Goal: Obtain resource: Obtain resource

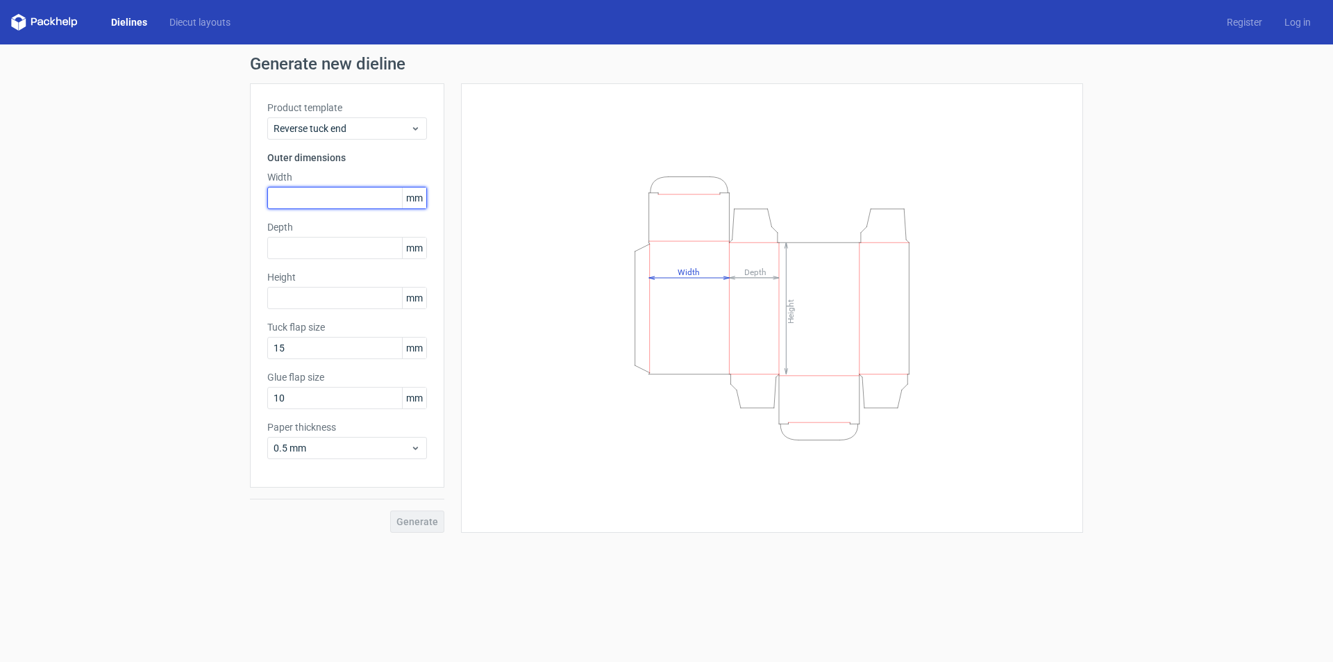
click at [321, 197] on input "text" at bounding box center [347, 198] width 160 height 22
type input "185"
type input "25"
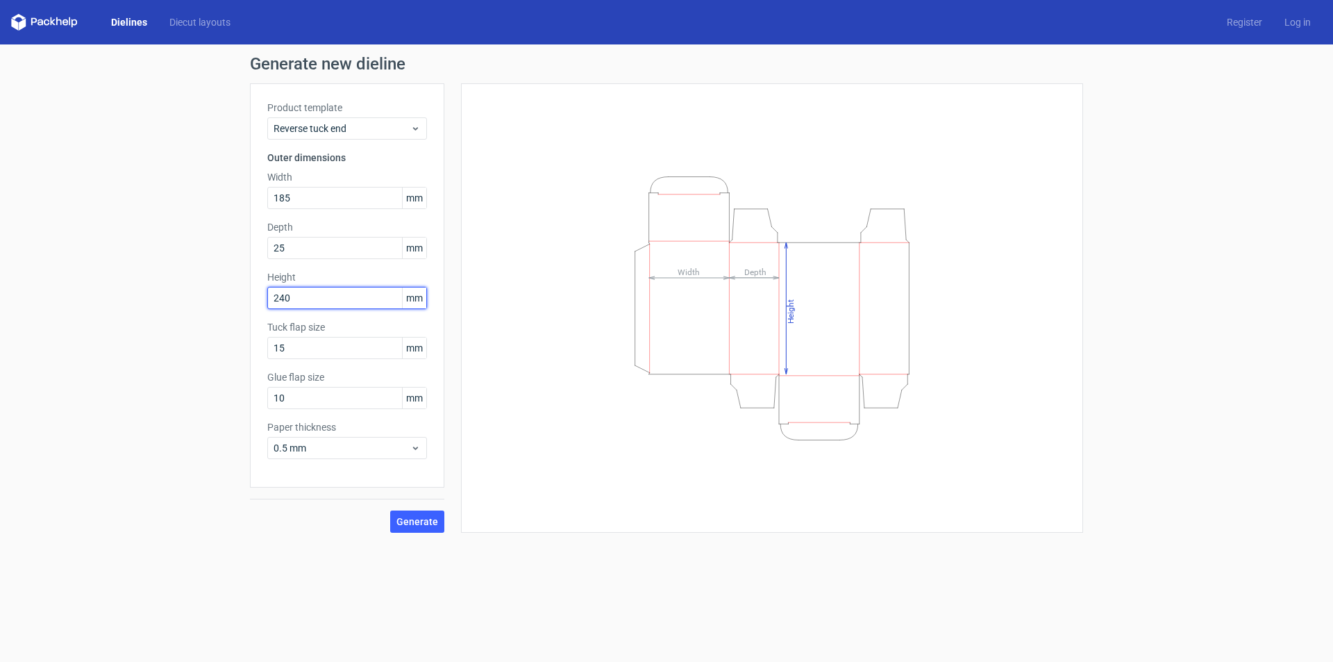
type input "240"
type input "15"
click at [426, 523] on span "Generate" at bounding box center [417, 522] width 42 height 10
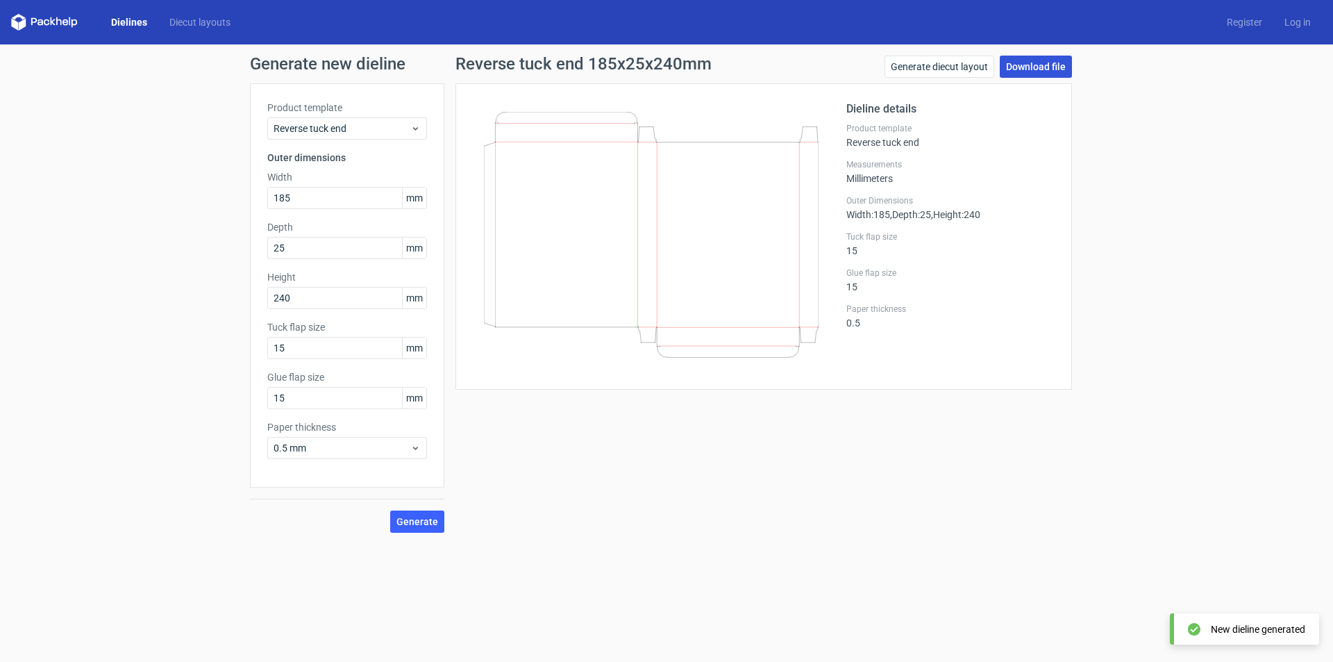
click at [1037, 71] on link "Download file" at bounding box center [1036, 67] width 72 height 22
click at [60, 26] on icon at bounding box center [44, 22] width 67 height 17
click at [62, 20] on icon at bounding box center [44, 22] width 67 height 17
click at [194, 24] on link "Diecut layouts" at bounding box center [199, 22] width 83 height 14
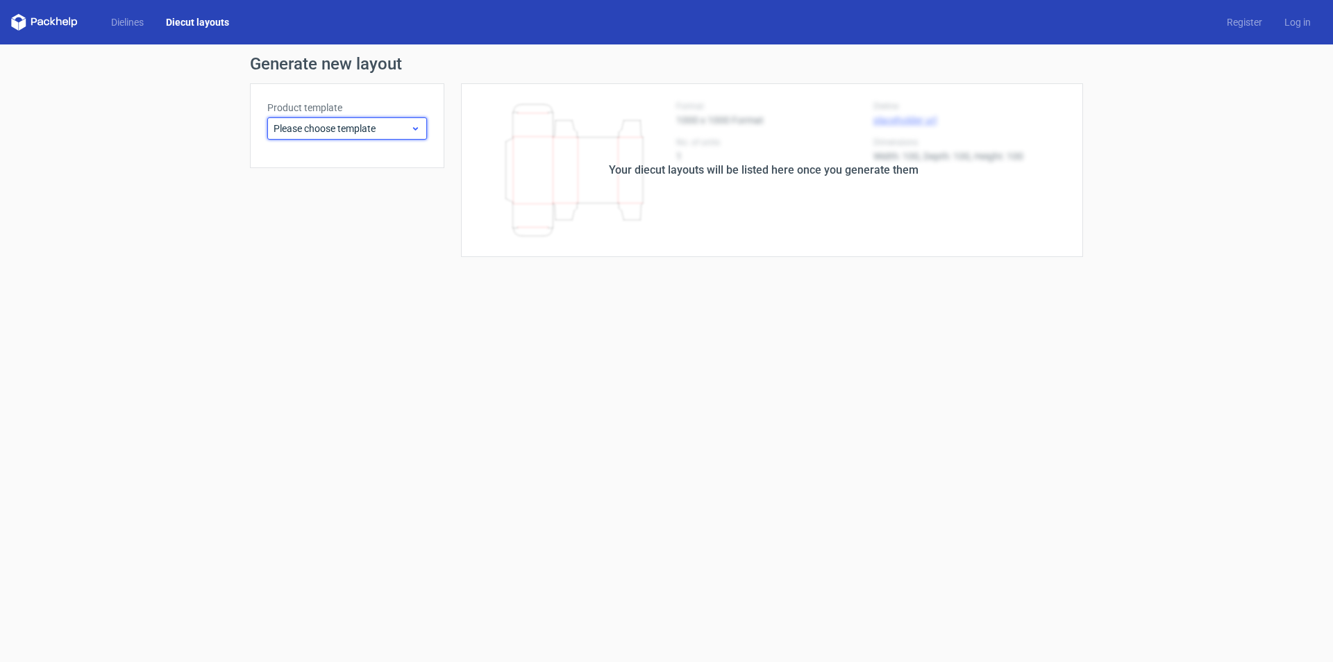
click at [414, 124] on icon at bounding box center [415, 128] width 10 height 11
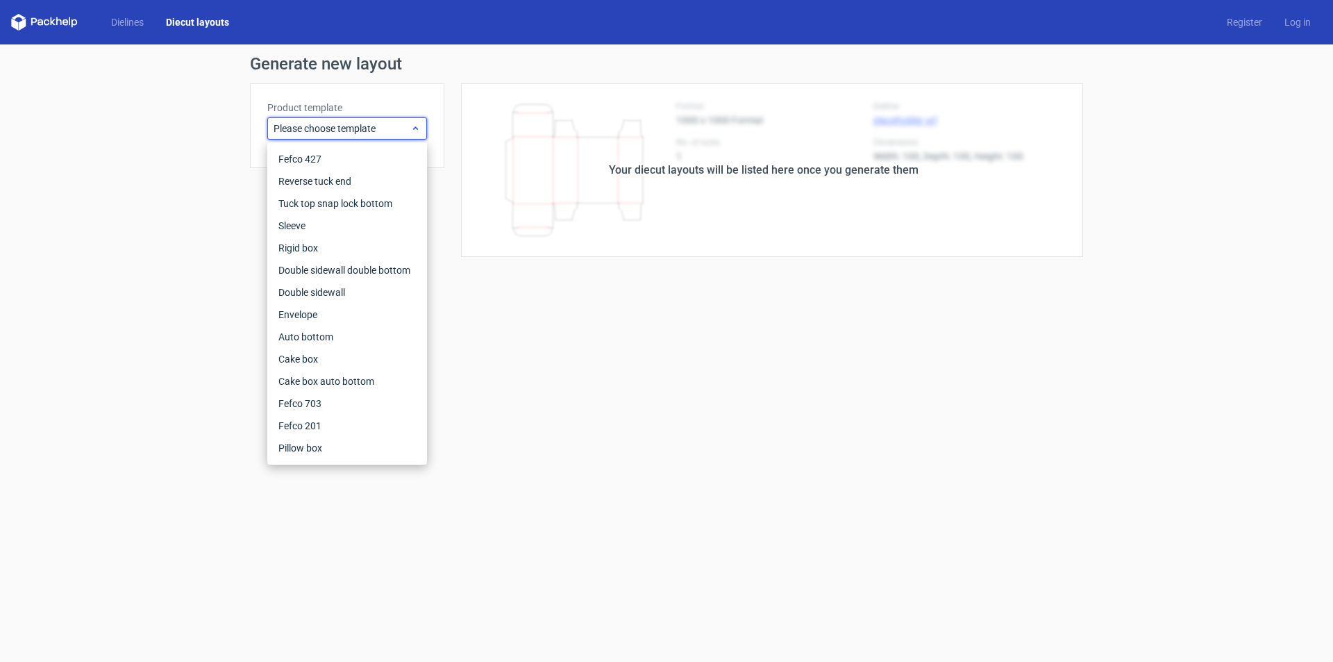
click at [414, 124] on icon at bounding box center [415, 128] width 10 height 11
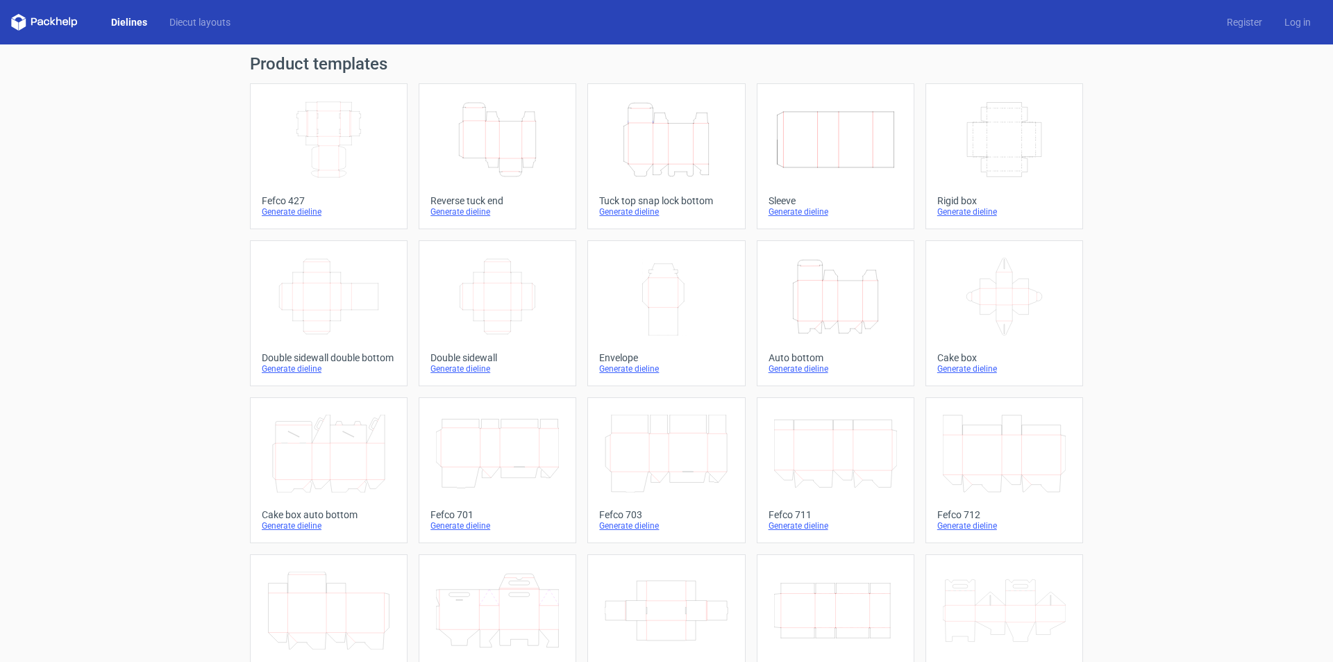
click at [810, 300] on icon "Height Depth Width" at bounding box center [835, 297] width 123 height 78
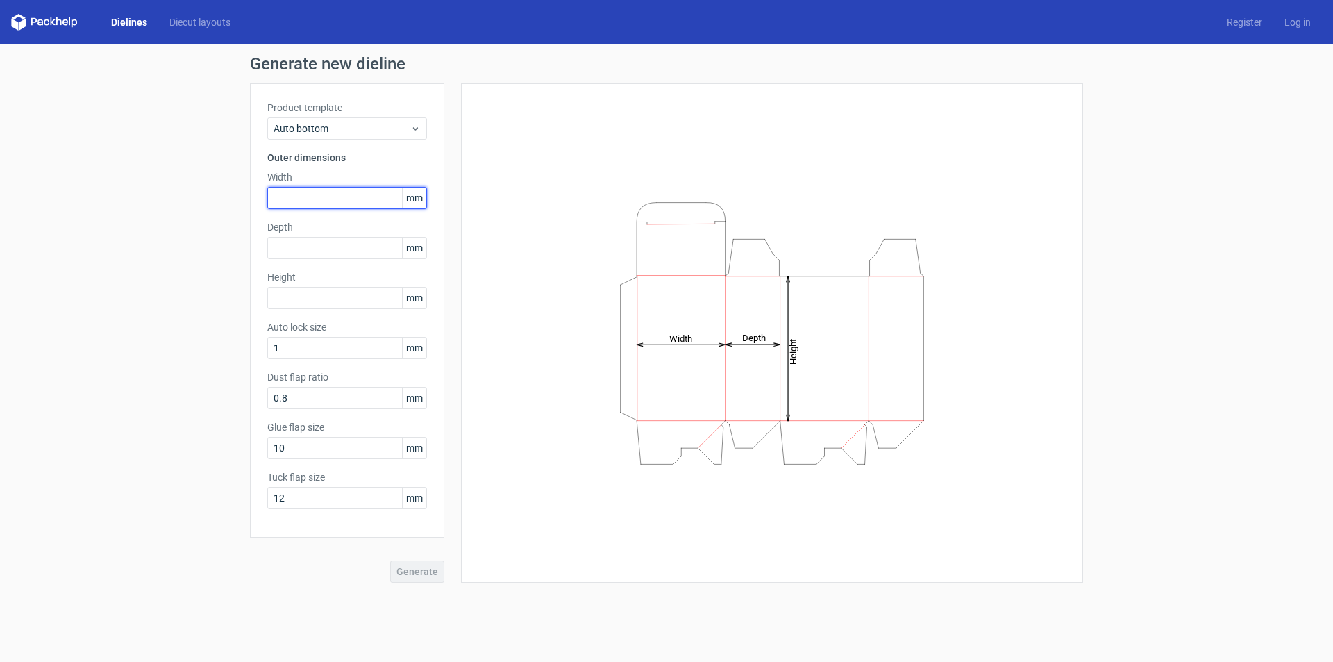
click at [306, 203] on input "text" at bounding box center [347, 198] width 160 height 22
type input "245"
type input "190"
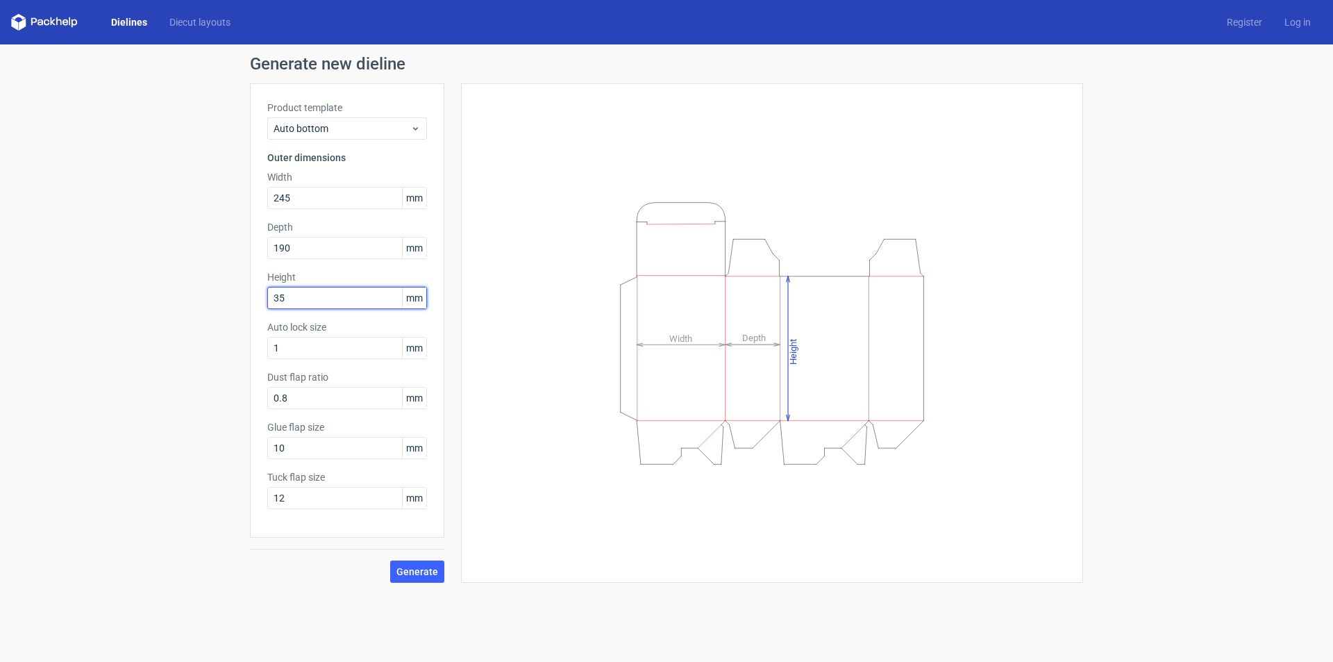
type input "35"
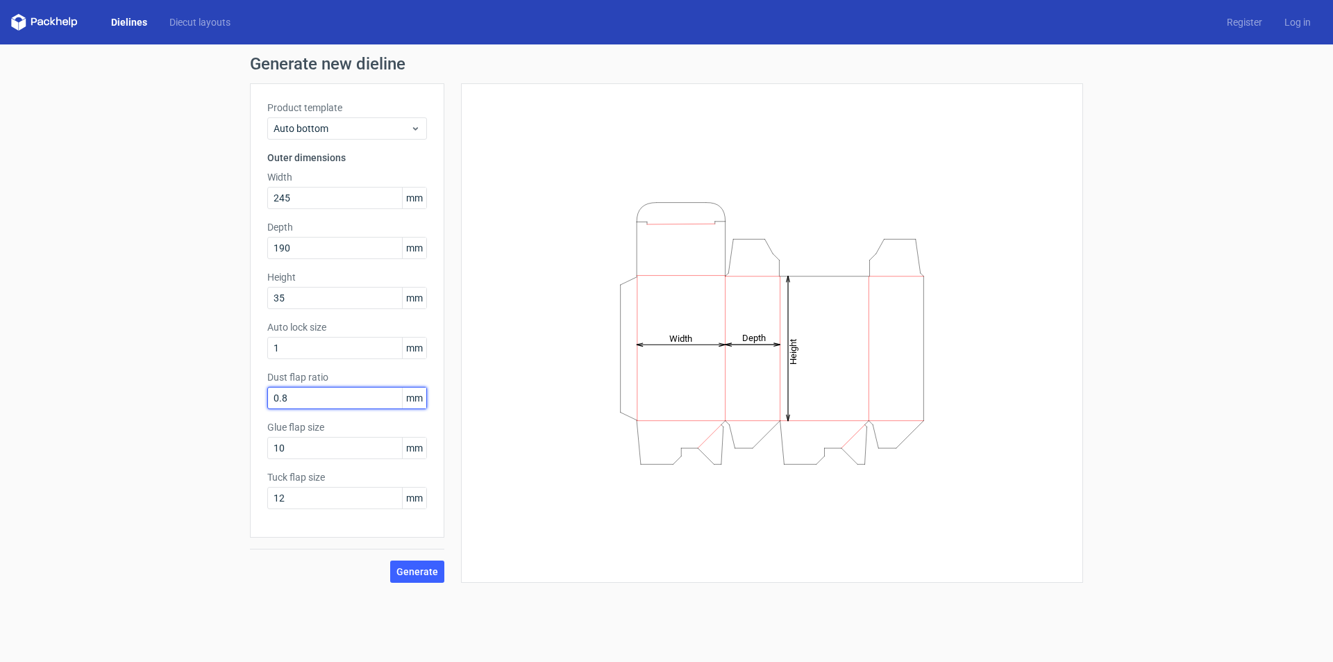
drag, startPoint x: 339, startPoint y: 399, endPoint x: 249, endPoint y: 400, distance: 90.3
click at [249, 400] on div "Generate new dieline Product template Auto bottom Outer dimensions Width 245 mm…" at bounding box center [666, 318] width 1333 height 549
drag, startPoint x: 298, startPoint y: 449, endPoint x: 199, endPoint y: 435, distance: 100.2
click at [199, 439] on div "Generate new dieline Product template Auto bottom Outer dimensions Width 245 mm…" at bounding box center [666, 318] width 1333 height 549
type input "15"
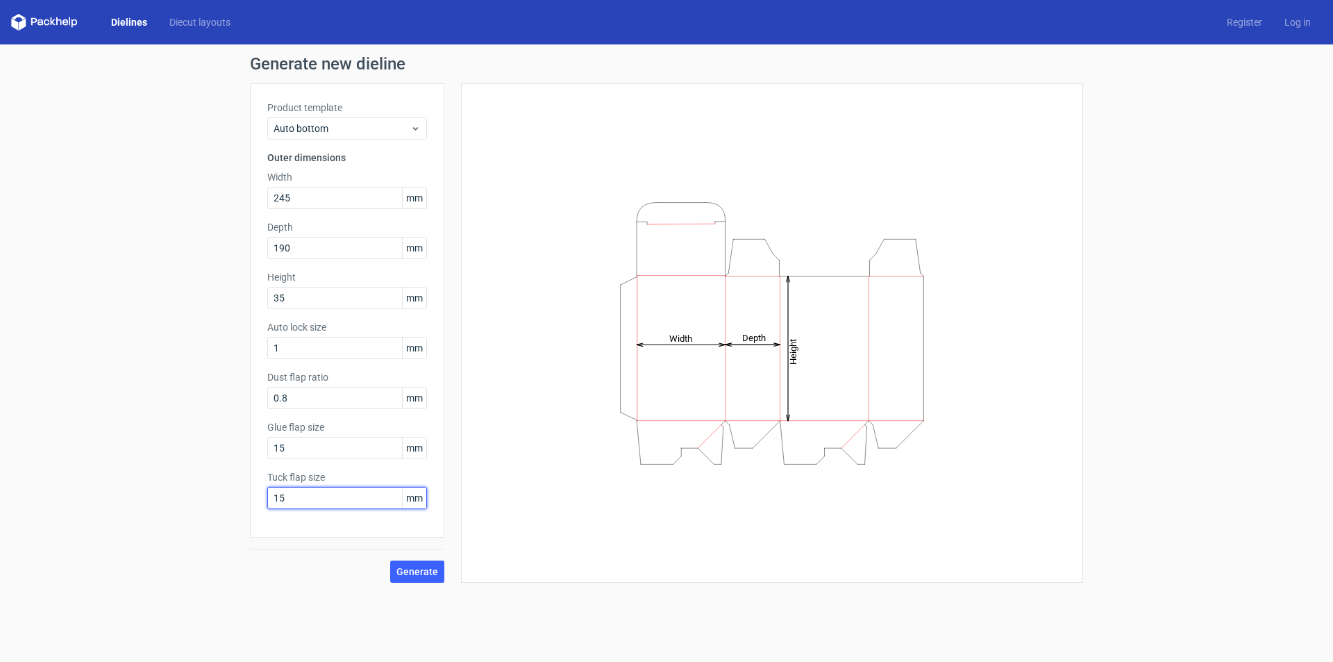
type input "15"
drag, startPoint x: 291, startPoint y: 399, endPoint x: 195, endPoint y: 390, distance: 96.2
click at [195, 390] on div "Generate new dieline Product template Auto bottom Outer dimensions Width 245 mm…" at bounding box center [666, 318] width 1333 height 549
type input "7"
type input "0"
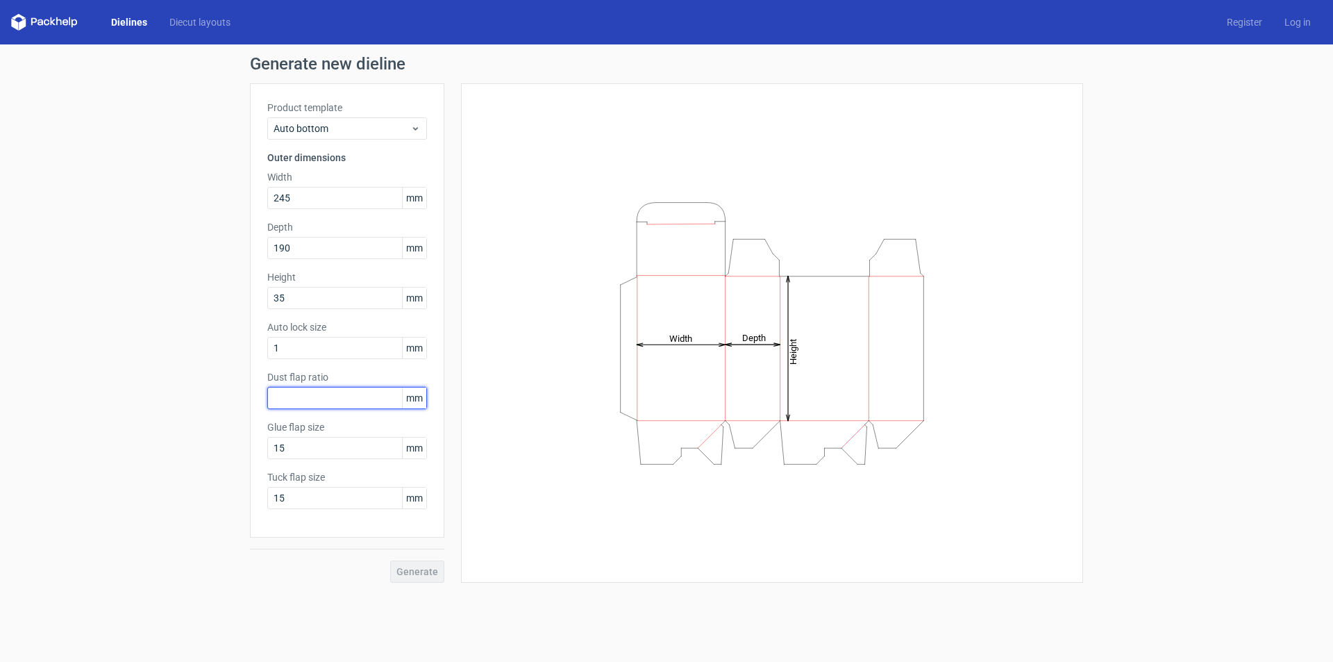
click at [355, 399] on input "text" at bounding box center [347, 398] width 160 height 22
drag, startPoint x: 303, startPoint y: 394, endPoint x: 183, endPoint y: 401, distance: 120.3
click at [186, 403] on div "Generate new dieline Product template Auto bottom Outer dimensions Width 245 mm…" at bounding box center [666, 318] width 1333 height 549
type input "08"
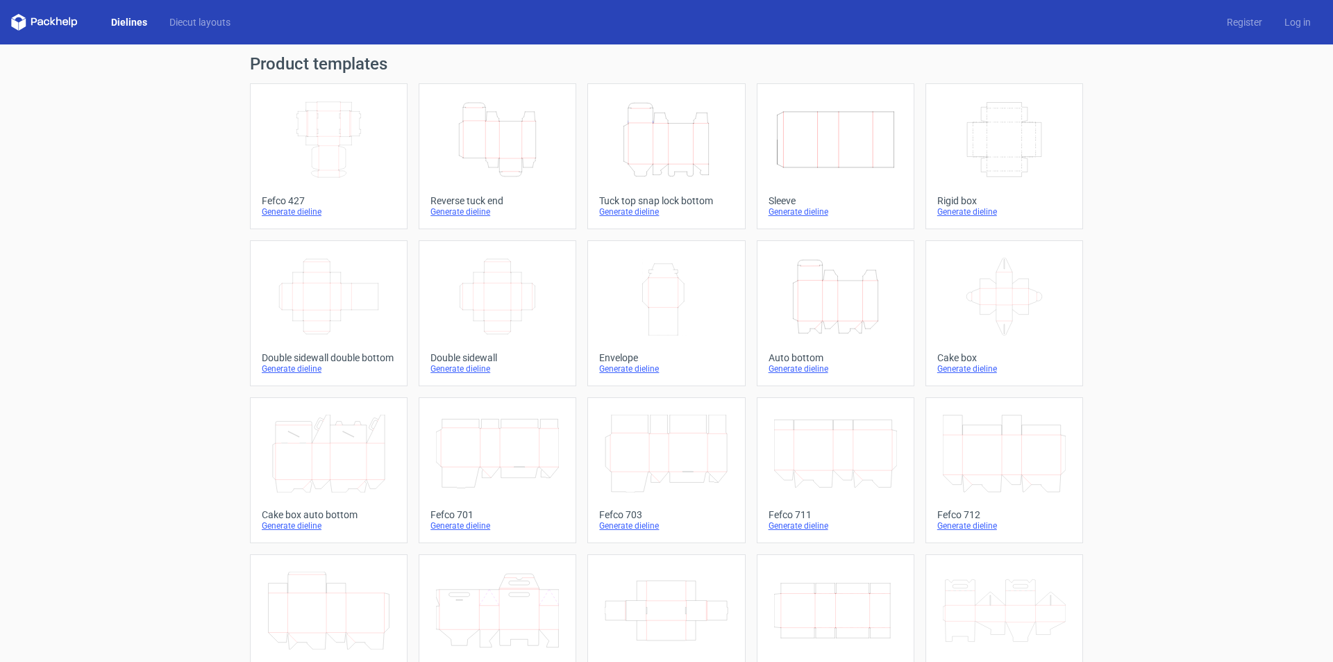
click at [827, 294] on icon "Height Depth Width" at bounding box center [835, 297] width 123 height 78
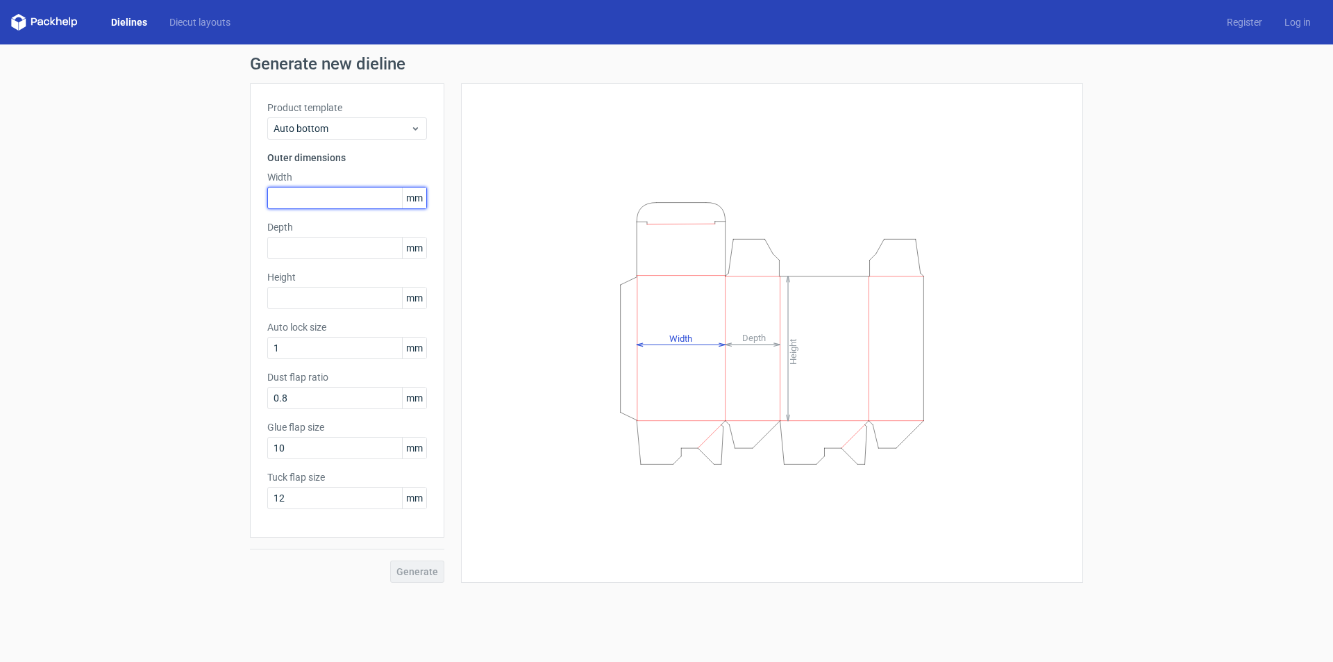
click at [287, 190] on input "text" at bounding box center [347, 198] width 160 height 22
type input "245"
click at [307, 242] on input "text" at bounding box center [347, 248] width 160 height 22
type input "190"
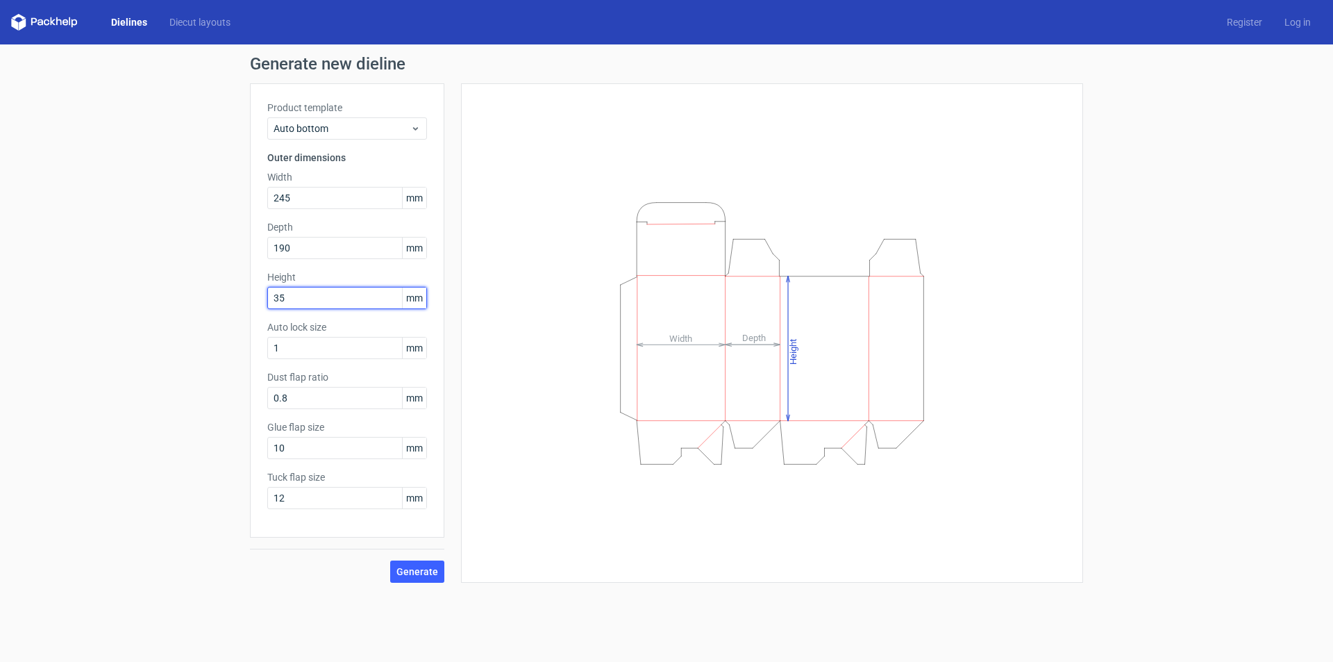
type input "35"
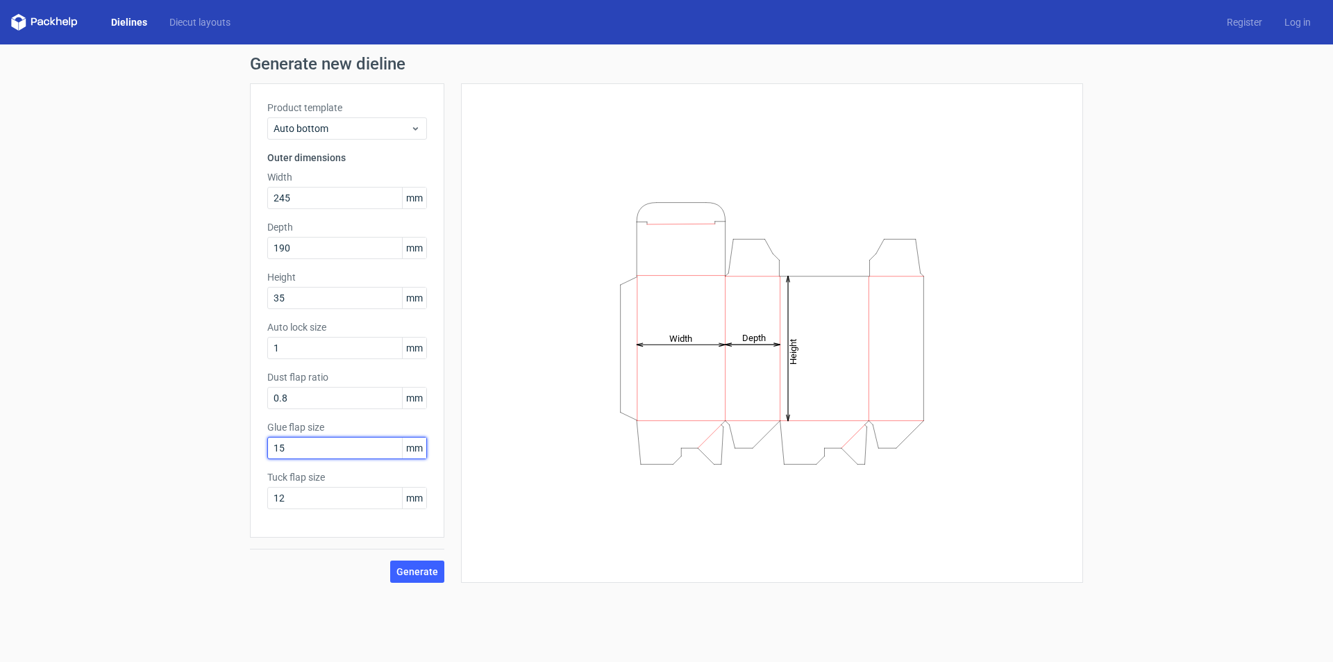
type input "15"
click at [418, 569] on span "Generate" at bounding box center [417, 572] width 42 height 10
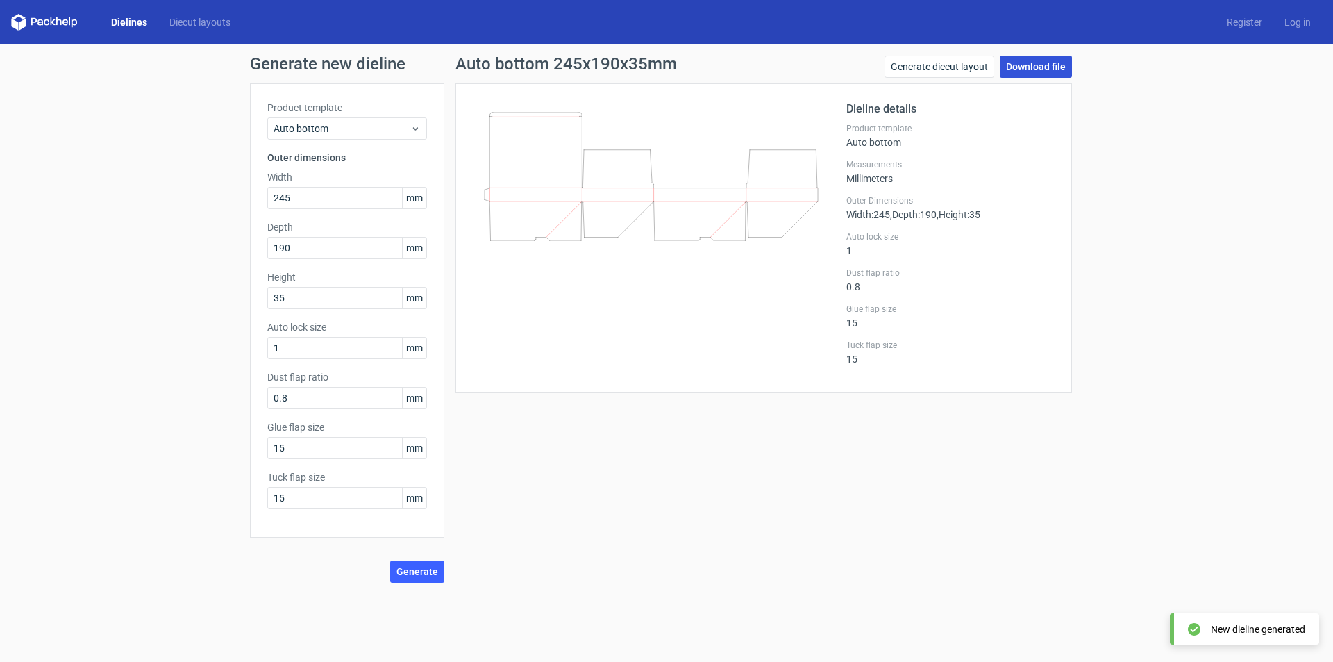
click at [1031, 64] on link "Download file" at bounding box center [1036, 67] width 72 height 22
drag, startPoint x: 294, startPoint y: 302, endPoint x: 69, endPoint y: 299, distance: 224.3
click at [123, 302] on div "Generate new dieline Product template Auto bottom Outer dimensions Width 245 mm…" at bounding box center [666, 318] width 1333 height 549
type input "40"
click at [418, 575] on span "Generate" at bounding box center [417, 572] width 42 height 10
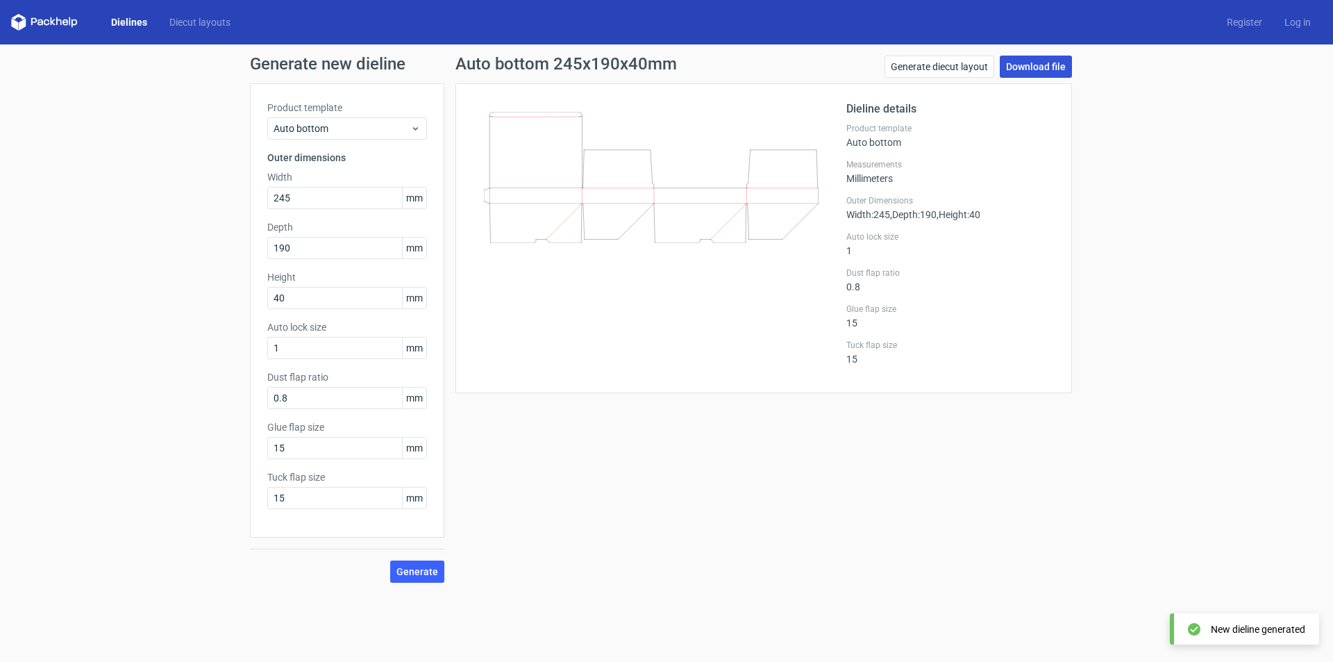
click at [1032, 62] on link "Download file" at bounding box center [1036, 67] width 72 height 22
